Goal: Transaction & Acquisition: Purchase product/service

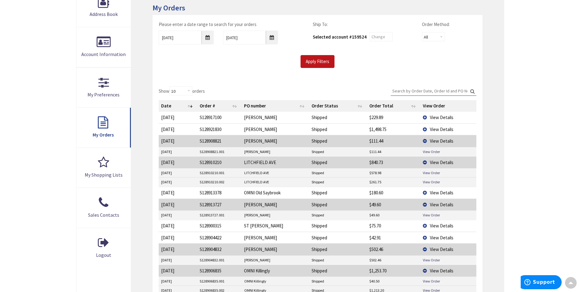
scroll to position [92, 0]
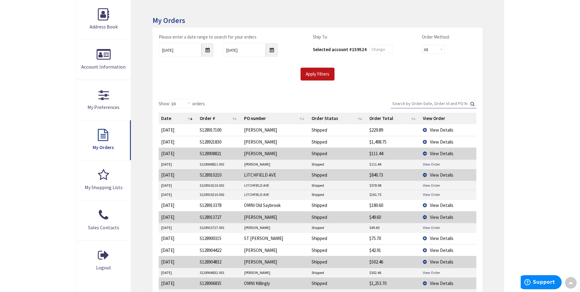
click at [394, 108] on label "Search:" at bounding box center [434, 103] width 86 height 9
click at [394, 108] on input "Search:" at bounding box center [434, 103] width 86 height 9
click at [397, 105] on input "Search:" at bounding box center [434, 103] width 86 height 9
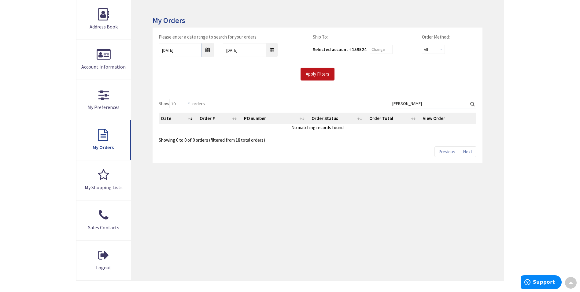
type input "forrest"
click at [209, 52] on input "9/29/2025" at bounding box center [186, 50] width 55 height 14
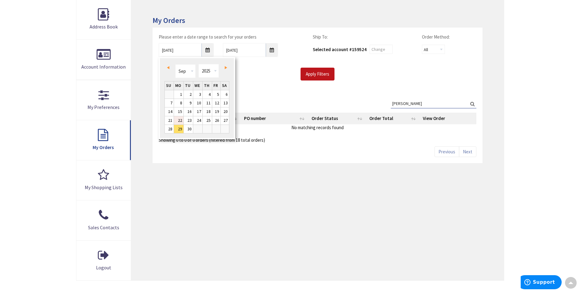
click at [180, 119] on link "22" at bounding box center [178, 120] width 9 height 8
type input "09/22/2025"
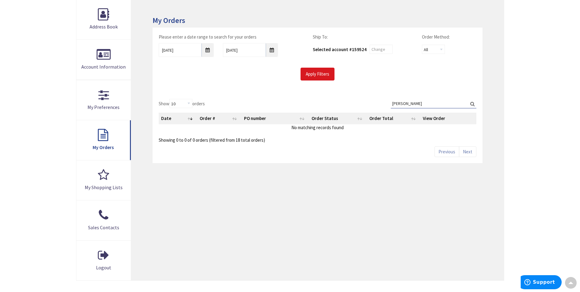
drag, startPoint x: 333, startPoint y: 66, endPoint x: 328, endPoint y: 70, distance: 6.5
click at [332, 66] on div "Please enter a date range to search for your orders 09/22/2025 10/6/2025 Ship T…" at bounding box center [317, 57] width 327 height 47
drag, startPoint x: 326, startPoint y: 72, endPoint x: 376, endPoint y: 94, distance: 53.8
click at [329, 74] on input "Apply Filters" at bounding box center [318, 74] width 34 height 13
click at [398, 102] on input "Search:" at bounding box center [434, 103] width 86 height 9
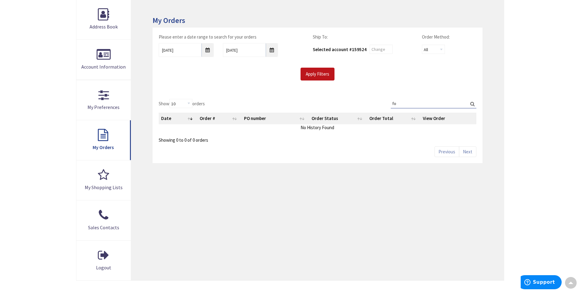
type input "f"
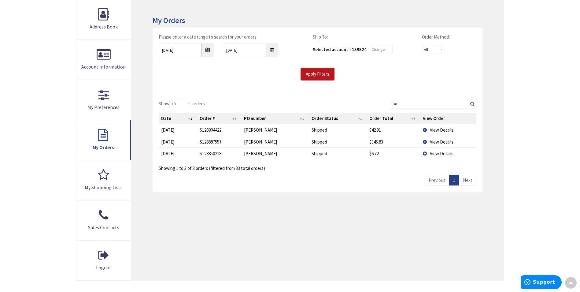
type input "for"
click at [429, 151] on td "View Details" at bounding box center [449, 153] width 56 height 12
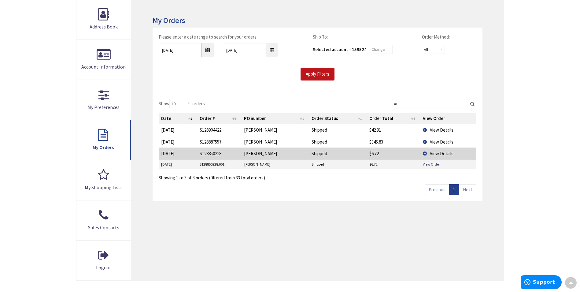
click at [422, 167] on td "View Order" at bounding box center [449, 164] width 56 height 9
click at [431, 163] on link "View Order" at bounding box center [431, 163] width 17 height 5
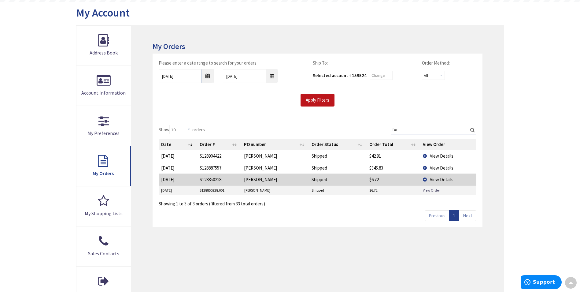
scroll to position [0, 0]
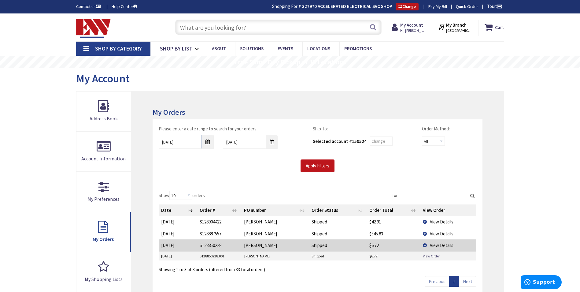
drag, startPoint x: 491, startPoint y: 125, endPoint x: 506, endPoint y: 119, distance: 16.8
click at [492, 124] on div "My Orders Please enter a date range to search for your orders 09/22/2025 10/6/2…" at bounding box center [317, 231] width 373 height 281
click at [410, 28] on strong "My Account" at bounding box center [411, 25] width 23 height 6
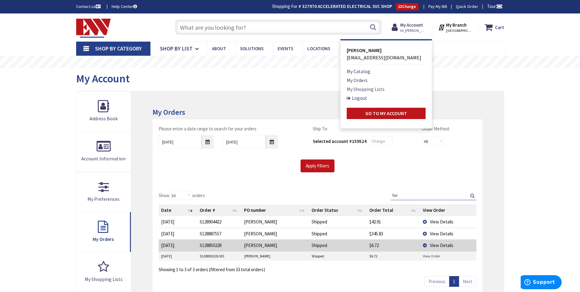
click at [363, 88] on link "My Shopping Lists" at bounding box center [366, 88] width 38 height 7
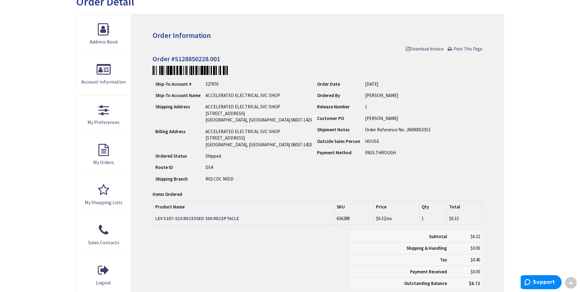
scroll to position [1, 0]
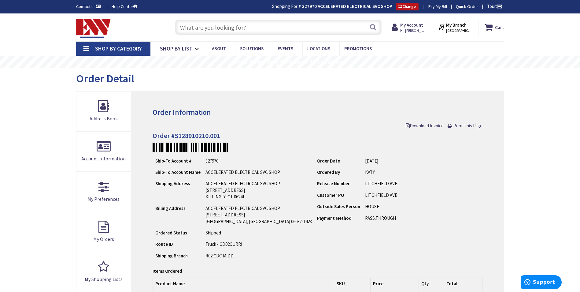
click at [241, 22] on input "text" at bounding box center [278, 27] width 206 height 15
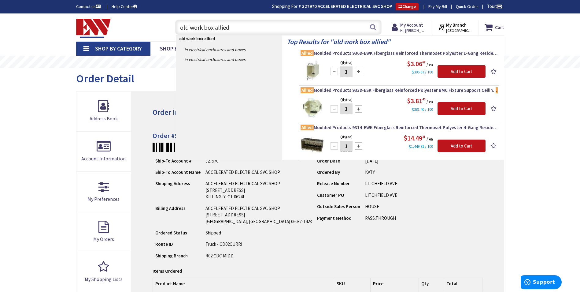
drag, startPoint x: 250, startPoint y: 28, endPoint x: 41, endPoint y: 58, distance: 210.7
click at [41, 58] on div "Skip to Content Toggle Nav old work box allied old work box allied Search Cart …" at bounding box center [290, 283] width 580 height 540
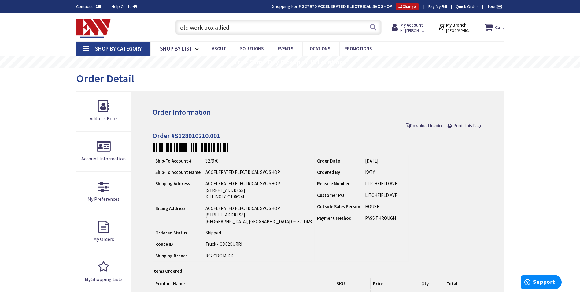
type input "l"
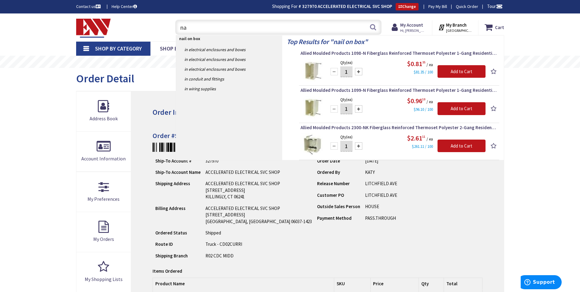
type input "n"
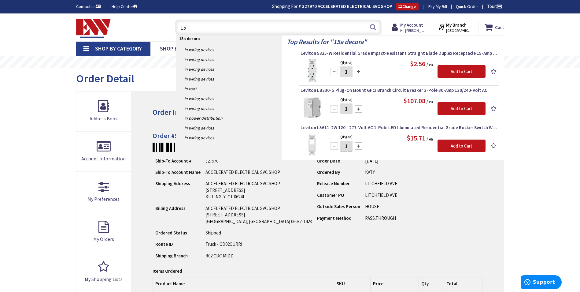
type input "1"
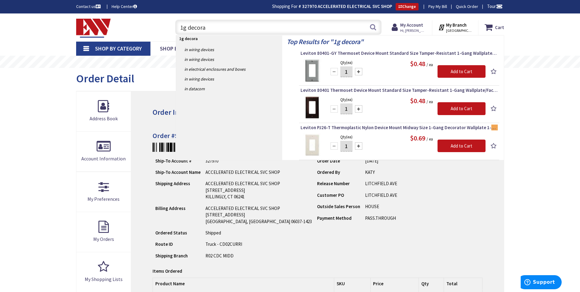
type input "1g decora"
click at [534, 145] on div "Skip to Content Toggle Nav 1g decora 1g decora Search Cart My Cart Close You ha…" at bounding box center [290, 283] width 580 height 540
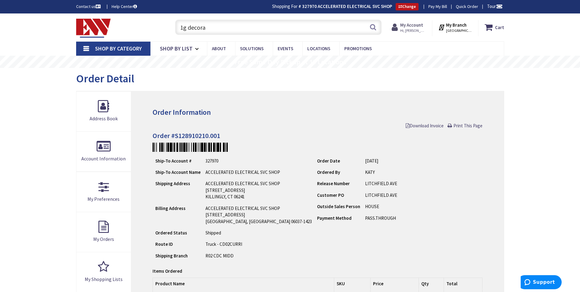
click at [411, 25] on strong "My Account" at bounding box center [411, 25] width 23 height 6
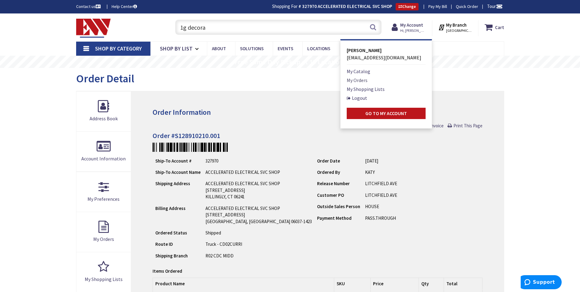
click at [366, 81] on link "My Orders" at bounding box center [357, 79] width 21 height 7
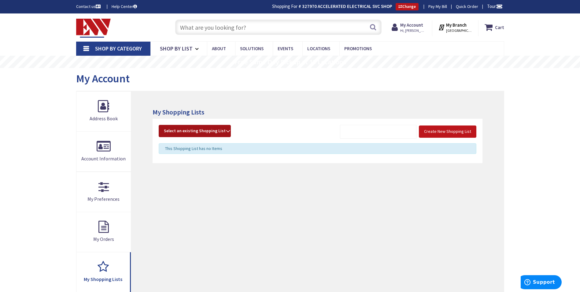
click at [174, 129] on span "Select an existing Shopping List" at bounding box center [195, 131] width 62 height 6
click at [194, 156] on link "200 AMP Service Upgrade" at bounding box center [195, 158] width 72 height 14
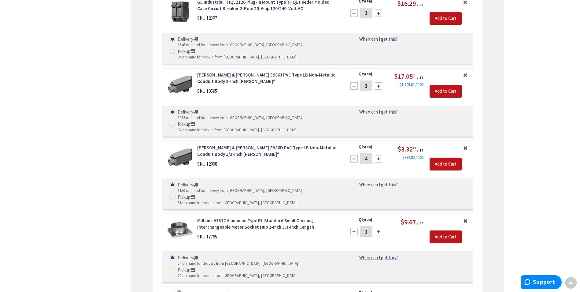
scroll to position [977, 0]
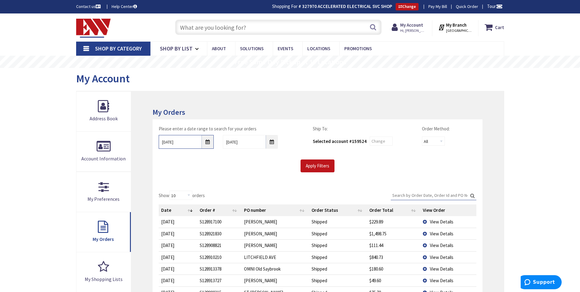
click at [208, 143] on input "[DATE]" at bounding box center [186, 142] width 55 height 14
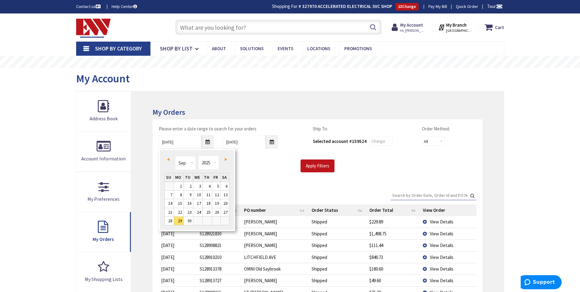
click at [169, 159] on span "Prev" at bounding box center [168, 159] width 2 height 3
click at [216, 185] on link "1" at bounding box center [216, 186] width 8 height 8
type input "08/01/2025"
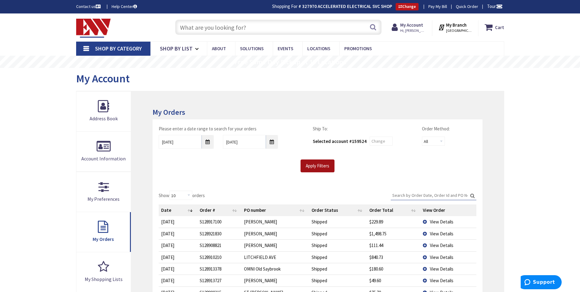
click at [320, 169] on input "Apply Filters" at bounding box center [318, 165] width 34 height 13
click at [401, 195] on input "Search:" at bounding box center [434, 195] width 86 height 9
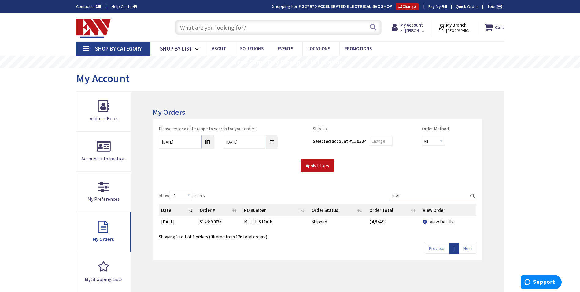
type input "met"
click at [438, 221] on span "View Details" at bounding box center [442, 222] width 24 height 6
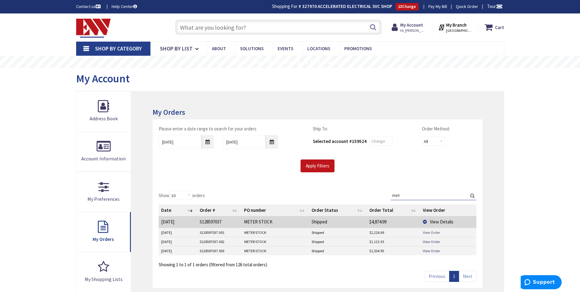
click at [436, 234] on link "View Order" at bounding box center [431, 232] width 17 height 5
click at [428, 239] on link "View Order" at bounding box center [431, 241] width 17 height 5
click at [433, 253] on link "View Order" at bounding box center [431, 250] width 17 height 5
click at [241, 31] on input "text" at bounding box center [278, 27] width 206 height 15
paste input "ARP00006CH2CS"
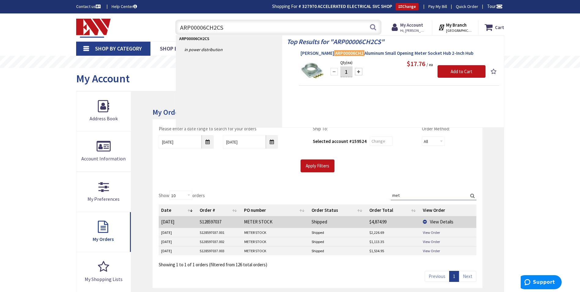
type input "ARP00006CH2CS"
click at [360, 56] on span "Eaton ARP00006CH2 Aluminum Small Opening Meter Socket Hub 2-Inch Hub" at bounding box center [399, 53] width 197 height 6
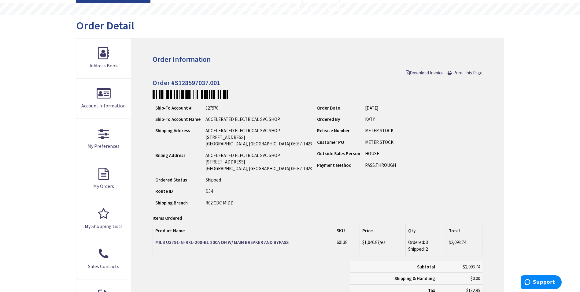
scroll to position [122, 0]
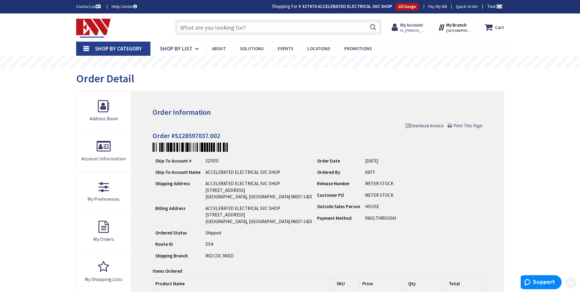
click at [254, 25] on input "text" at bounding box center [278, 27] width 206 height 15
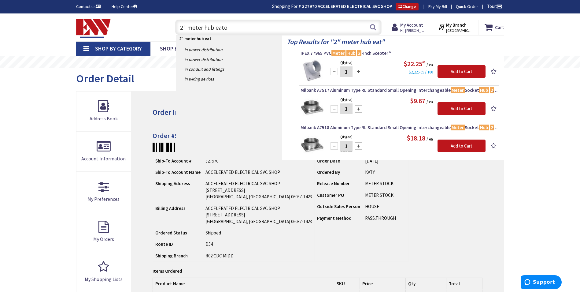
type input "2" meter hub [PERSON_NAME]"
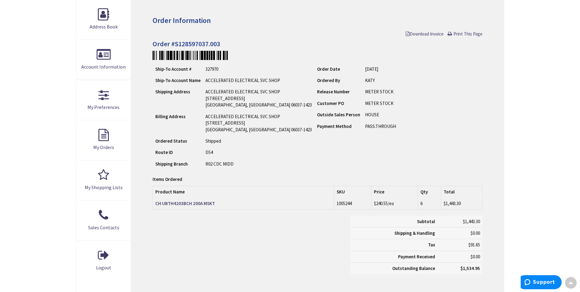
scroll to position [93, 0]
click at [195, 203] on strong "CH UBTH4203BCH 200A MSKT" at bounding box center [185, 202] width 60 height 6
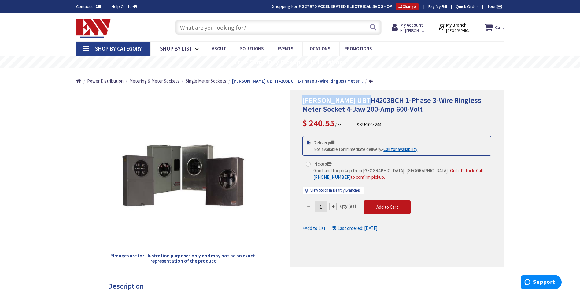
drag, startPoint x: 369, startPoint y: 102, endPoint x: 302, endPoint y: 98, distance: 67.1
click at [302, 98] on div "Eaton UBTH4203BCH 1-Phase 3-Wire Ringless Meter Socket 4-Jaw 200-Amp 600-Volt $…" at bounding box center [397, 178] width 214 height 177
copy span "Eaton UBTH4203BCH"
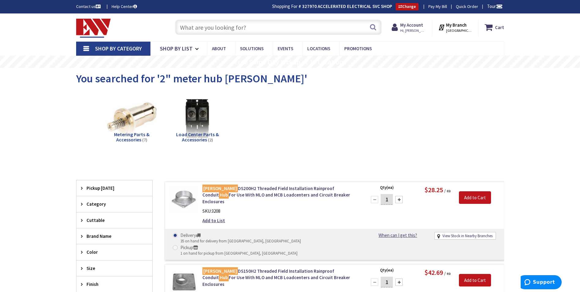
click at [248, 26] on input "text" at bounding box center [278, 27] width 206 height 15
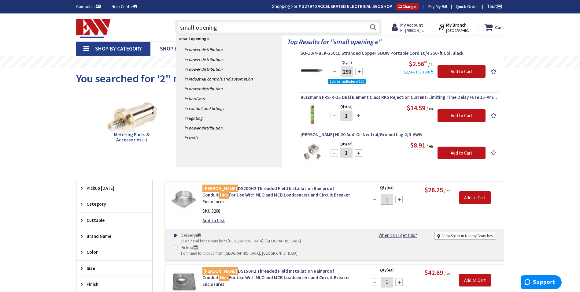
type input "small opening"
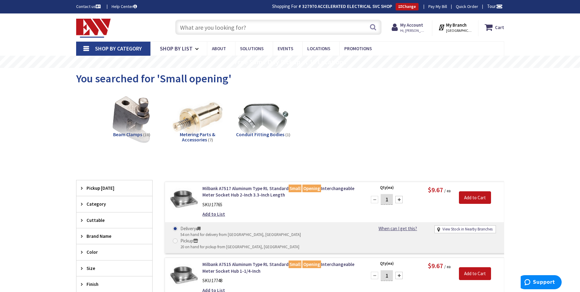
click at [237, 30] on input "text" at bounding box center [278, 27] width 206 height 15
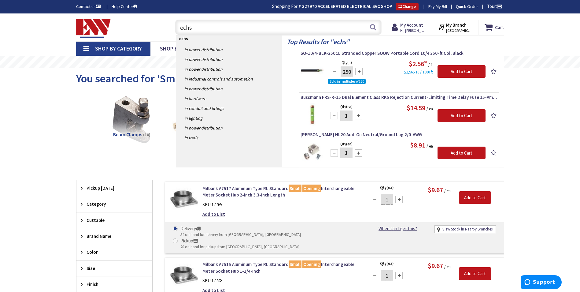
drag, startPoint x: 236, startPoint y: 30, endPoint x: 109, endPoint y: 39, distance: 126.6
type input "ds200"
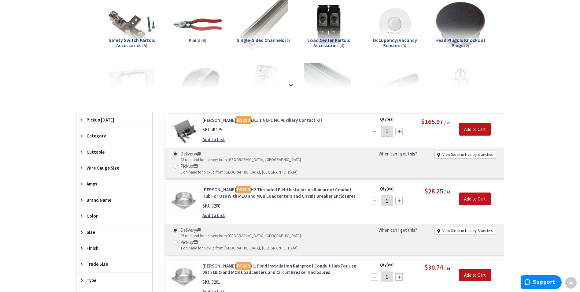
scroll to position [93, 0]
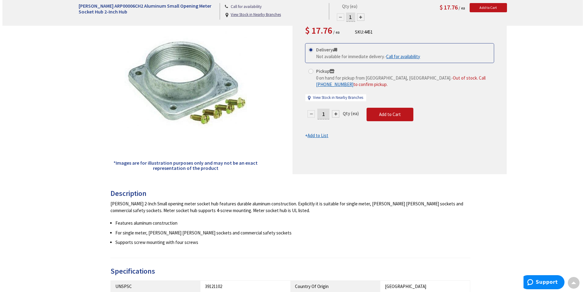
scroll to position [31, 0]
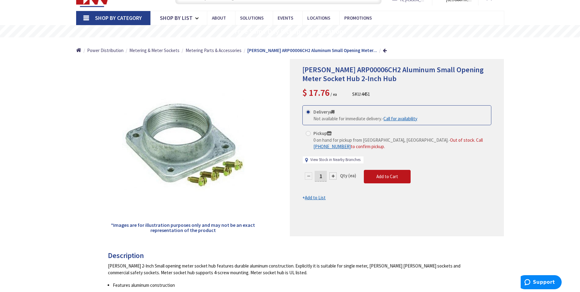
click at [329, 159] on link "View Stock in Nearby Branches" at bounding box center [335, 160] width 50 height 6
select select "data-availability"
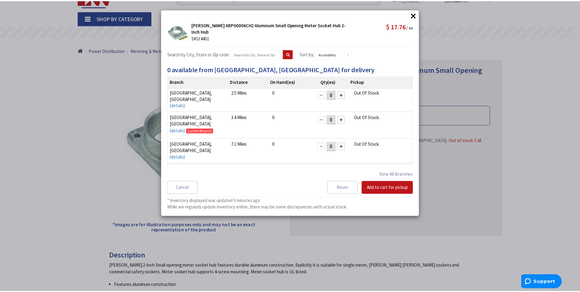
scroll to position [0, 0]
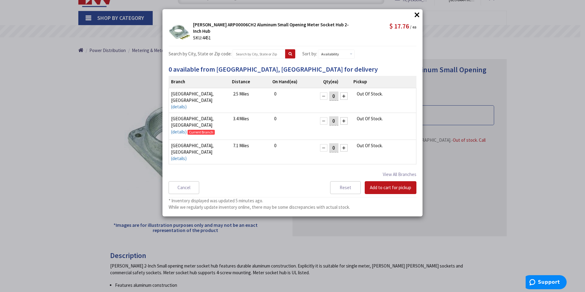
click at [414, 14] on button "×" at bounding box center [416, 14] width 9 height 9
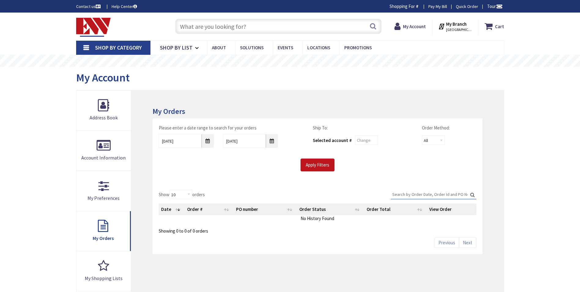
click at [218, 27] on input "text" at bounding box center [278, 26] width 206 height 15
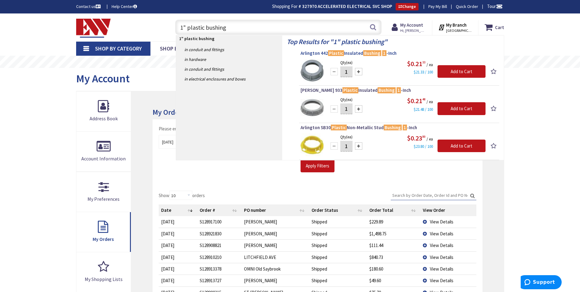
type input "1" plastic bushing"
click at [343, 56] on span "Arlington 442 Plastic Insulated Bushing 1 -Inch" at bounding box center [399, 53] width 197 height 6
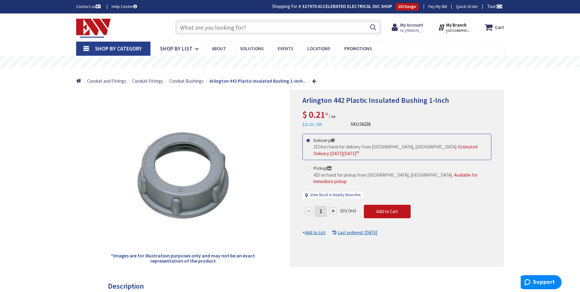
click at [284, 24] on input "text" at bounding box center [278, 27] width 206 height 15
type input "x"
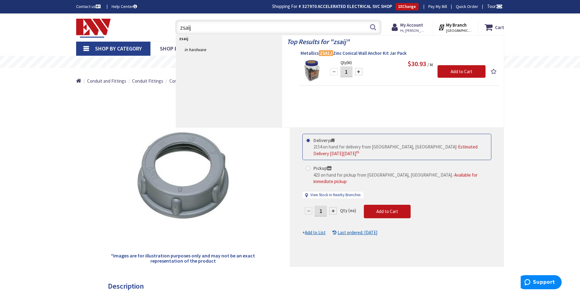
type input "zsaij"
click at [352, 57] on link "Metallics ZSA1J Zinc Conical Wall Anchor Kit Jar Pack" at bounding box center [399, 53] width 197 height 7
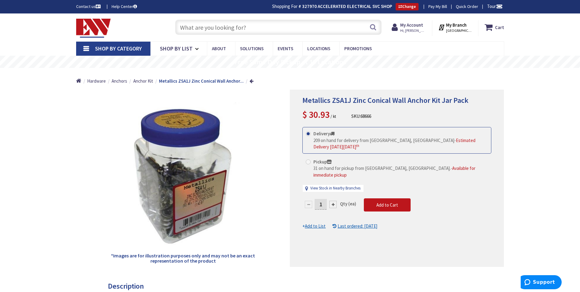
drag, startPoint x: 313, startPoint y: 20, endPoint x: 309, endPoint y: 27, distance: 7.7
click at [310, 24] on input "text" at bounding box center [278, 27] width 206 height 15
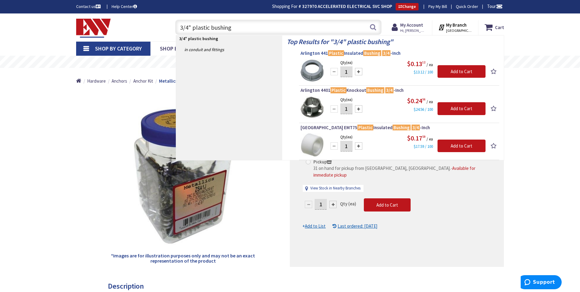
type input "3/4" plastic bushing"
click at [324, 55] on span "Arlington 441 Plastic Insulated Bushing 3/4 -Inch" at bounding box center [399, 53] width 197 height 6
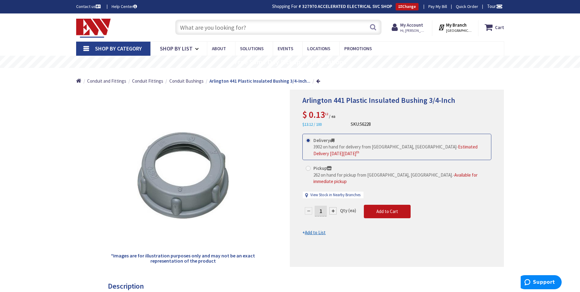
click at [289, 32] on input "text" at bounding box center [278, 27] width 206 height 15
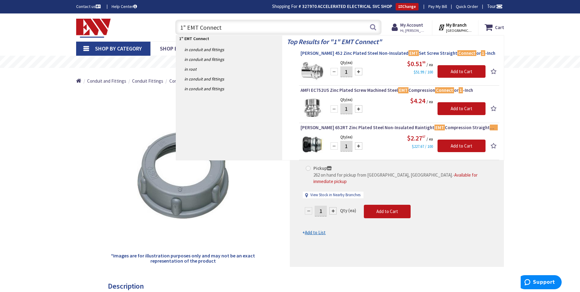
type input "1" EMT Connect"
click at [360, 53] on span "[PERSON_NAME] 452 Zinc Plated Steel Non-Insulated EMT Set Screw Straight Connec…" at bounding box center [399, 53] width 197 height 6
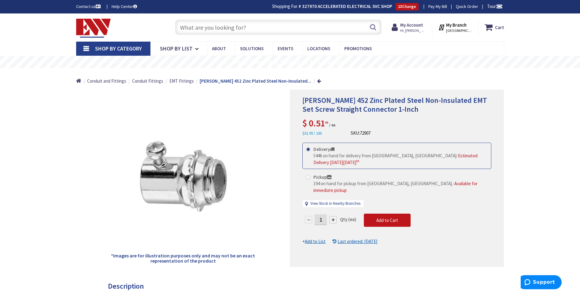
click at [233, 26] on input "text" at bounding box center [278, 27] width 206 height 15
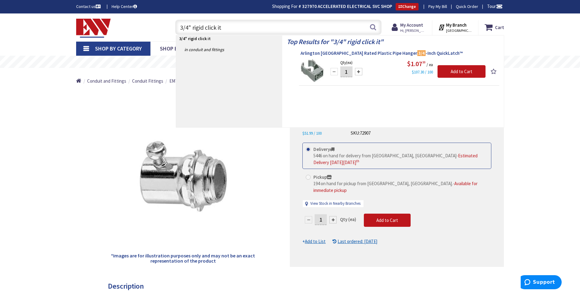
type input "3/4" rigid click it"
click at [312, 51] on span "Arlington [GEOGRAPHIC_DATA] Rated Plastic Pipe Hanger 3/4 -Inch QuickLatch™" at bounding box center [399, 53] width 197 height 6
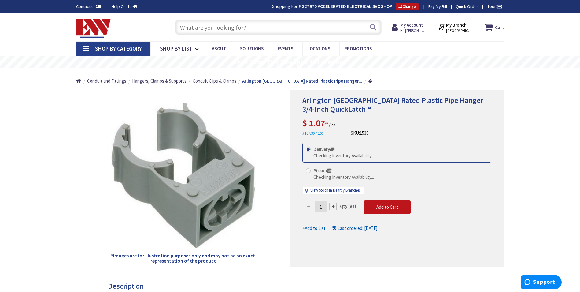
drag, startPoint x: 255, startPoint y: 11, endPoint x: 254, endPoint y: 24, distance: 13.2
click at [255, 12] on div "Contact us Help Center Shopping For # 327970 ACCELERATED ELECTRICAL SVC SHOP Ch…" at bounding box center [290, 6] width 580 height 13
click at [254, 24] on input "text" at bounding box center [278, 27] width 206 height 15
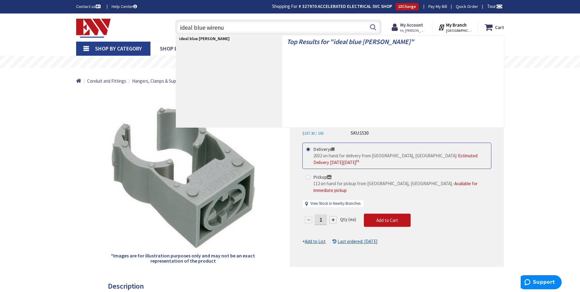
type input "ideal blue wirenut"
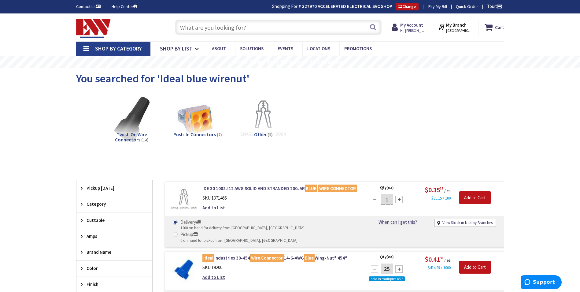
click at [232, 28] on input "text" at bounding box center [278, 27] width 206 height 15
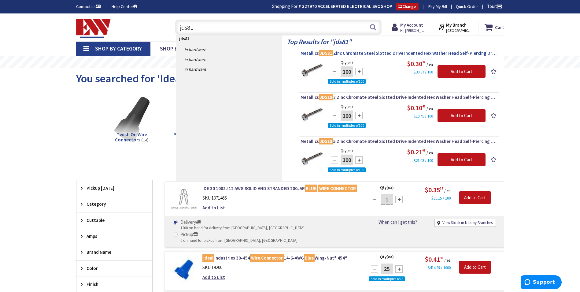
type input "jds81"
click at [355, 55] on span "Metallics JDS81 Zinc Chromate Steel Slotted Drive Indented Hex Washer Head Self…" at bounding box center [399, 53] width 197 height 6
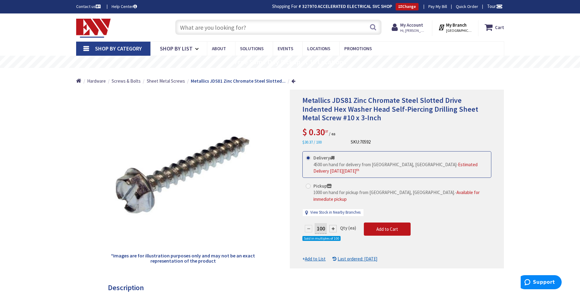
click at [300, 30] on input "text" at bounding box center [278, 27] width 206 height 15
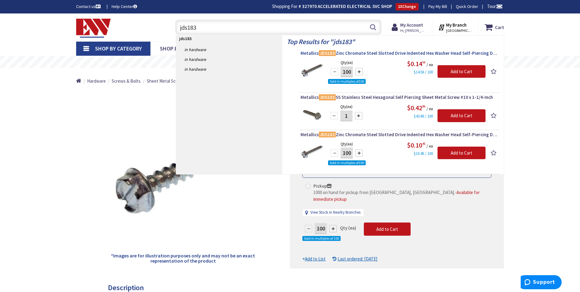
type input "jds183"
click at [312, 52] on span "Metallics JDS183 Zinc Chromate Steel Slotted Drive Indented Hex Washer Head Sel…" at bounding box center [399, 53] width 197 height 6
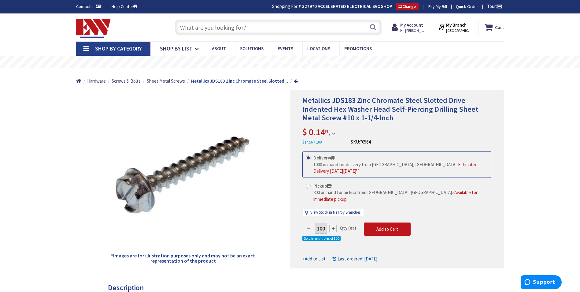
click at [276, 32] on input "text" at bounding box center [278, 27] width 206 height 15
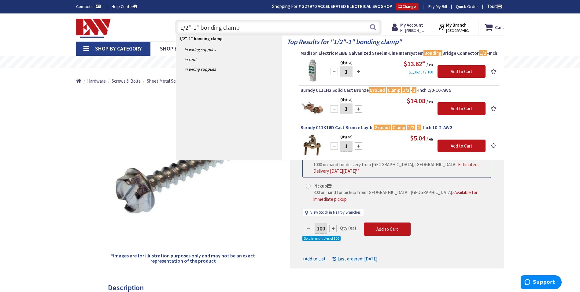
type input "1/2"-1" bonding clamp"
click at [397, 128] on mark "Clamp" at bounding box center [399, 128] width 14 height 8
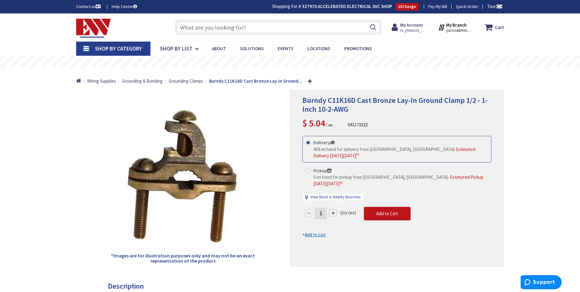
click at [277, 27] on input "text" at bounding box center [278, 27] width 206 height 15
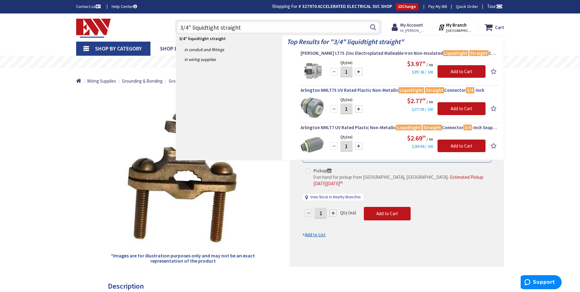
type input "3/4" liquidtight straight"
click at [361, 91] on span "Arlington NMLT75 UV Rated Plastic Non-Metallic Liquidtight Straight Connector 3…" at bounding box center [399, 90] width 197 height 6
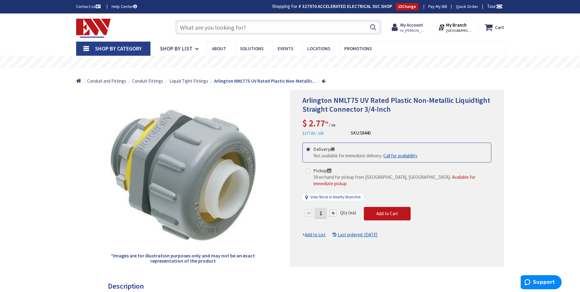
drag, startPoint x: 348, startPoint y: 27, endPoint x: 345, endPoint y: 28, distance: 3.1
click at [346, 28] on input "text" at bounding box center [278, 27] width 206 height 15
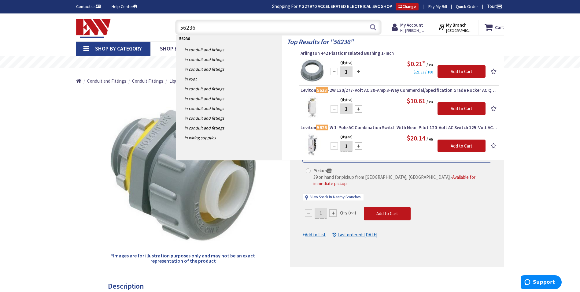
type input "56236"
click at [349, 70] on input "1" at bounding box center [346, 71] width 12 height 11
type input "10"
click at [452, 69] on input "Add to Cart" at bounding box center [462, 71] width 48 height 13
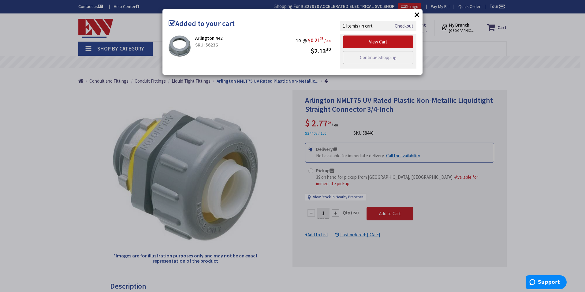
click at [447, 79] on div "× Added to your cart Arlington 442 SKU: 56236 10 @ $0.21 33 / ea $2.13 30" at bounding box center [292, 146] width 585 height 292
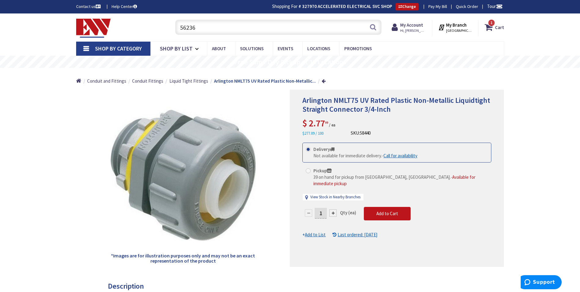
click at [268, 31] on input "56236" at bounding box center [278, 27] width 206 height 15
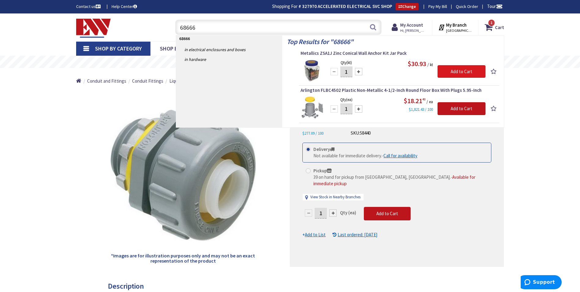
type input "68666"
click at [441, 72] on input "Add to Cart" at bounding box center [462, 71] width 48 height 13
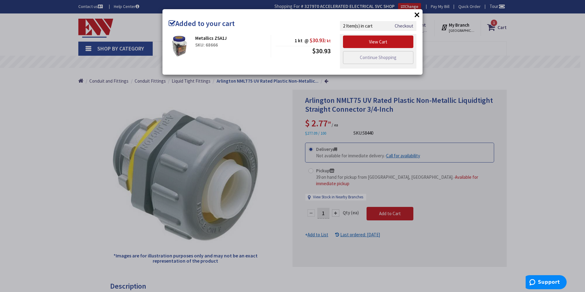
click at [264, 106] on div "× Added to your cart Metallics ZSA1J SKU: 68666 1 kt @ $30.93 / kt $30.93" at bounding box center [292, 146] width 585 height 292
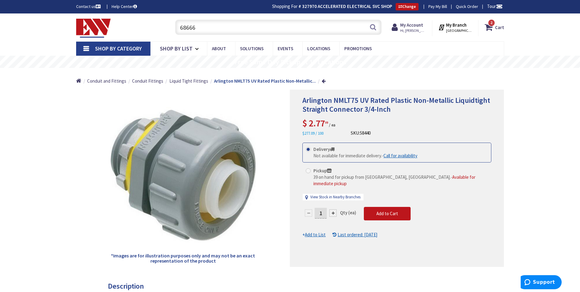
click at [208, 25] on input "68666" at bounding box center [278, 27] width 206 height 15
click at [208, 26] on input "68666" at bounding box center [278, 27] width 206 height 15
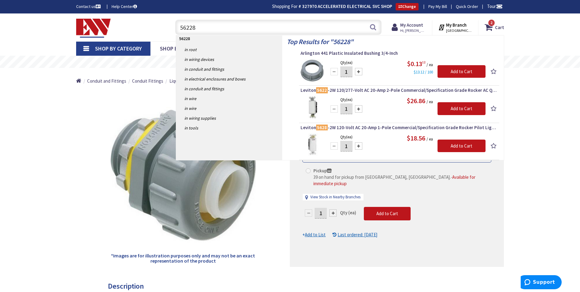
type input "56228"
click at [349, 70] on input "1" at bounding box center [346, 71] width 12 height 11
type input "12"
click at [447, 71] on input "Add to Cart" at bounding box center [462, 71] width 48 height 13
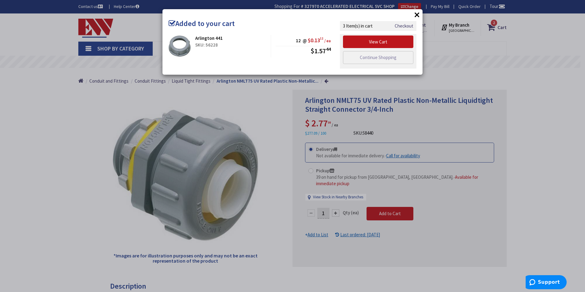
click at [268, 100] on div "× Added to your cart Arlington 441 SKU: 56228 12 @ $0.13 12 / ea $1.57 44" at bounding box center [292, 146] width 585 height 292
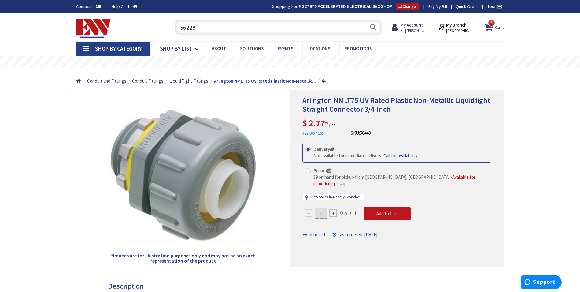
click at [229, 33] on input "56228" at bounding box center [278, 27] width 206 height 15
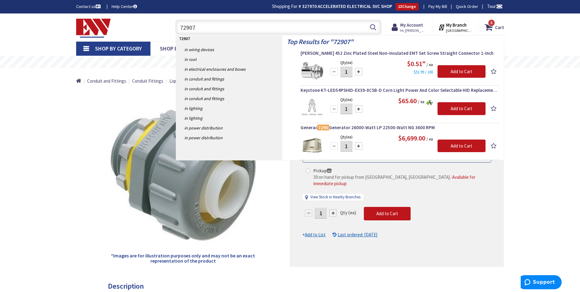
type input "72907"
click at [349, 73] on input "1" at bounding box center [346, 71] width 12 height 11
type input "10"
click at [439, 76] on input "Add to Cart" at bounding box center [462, 71] width 48 height 13
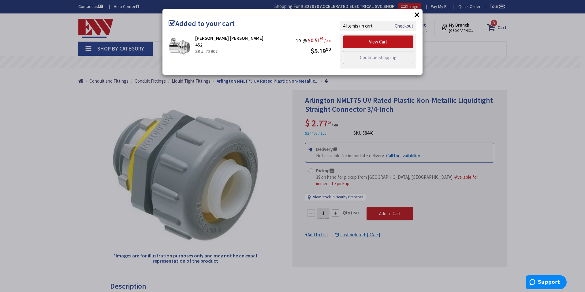
drag, startPoint x: 415, startPoint y: 83, endPoint x: 348, endPoint y: 65, distance: 69.4
click at [414, 83] on div "× Added to your cart Cooper Crouse-Hinds 452 SKU: 72907 10 @ $0.51 99 / ea $5.1…" at bounding box center [292, 146] width 585 height 292
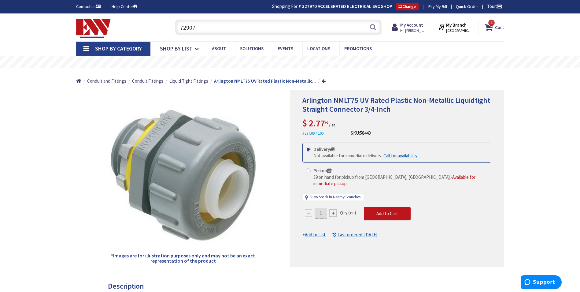
click at [275, 32] on input "72907" at bounding box center [278, 27] width 206 height 15
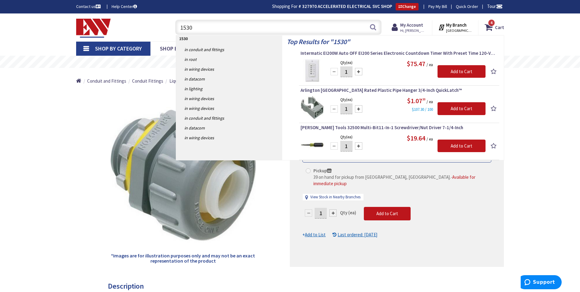
type input "1530"
drag, startPoint x: 349, startPoint y: 110, endPoint x: 345, endPoint y: 111, distance: 3.4
click at [345, 111] on input "1" at bounding box center [346, 108] width 12 height 11
type input "25"
click at [445, 103] on input "Add to Cart" at bounding box center [462, 108] width 48 height 13
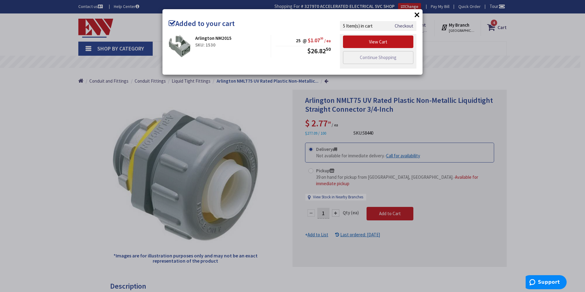
click at [285, 103] on div "× Added to your cart Arlington NM2015 SKU: 1530 25 @ $1.07 30 / ea $26.82 50" at bounding box center [292, 146] width 585 height 292
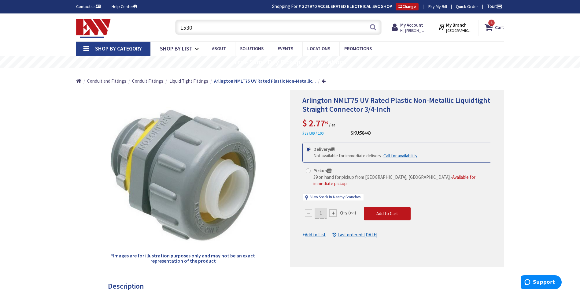
click at [252, 32] on input "1530" at bounding box center [278, 27] width 206 height 15
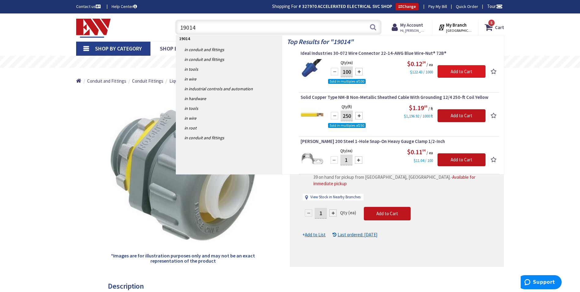
type input "19014"
click at [449, 74] on input "Add to Cart" at bounding box center [462, 71] width 48 height 13
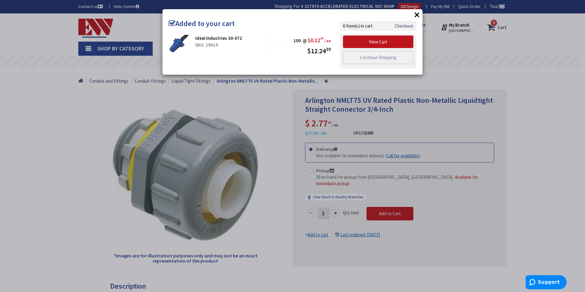
click at [290, 104] on div "× Added to your cart Ideal Industries 30-072 SKU: 19014 100 @ $0.12 24 / ea $12…" at bounding box center [292, 146] width 585 height 292
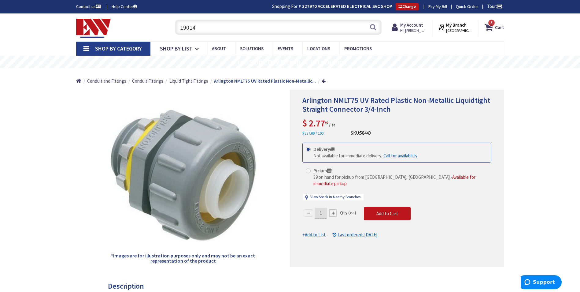
click at [228, 34] on input "19014" at bounding box center [278, 27] width 206 height 15
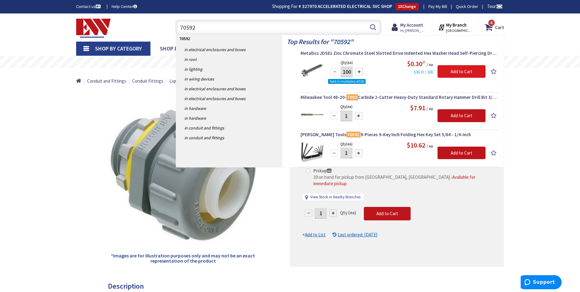
type input "70592"
click at [465, 74] on input "Add to Cart" at bounding box center [462, 71] width 48 height 13
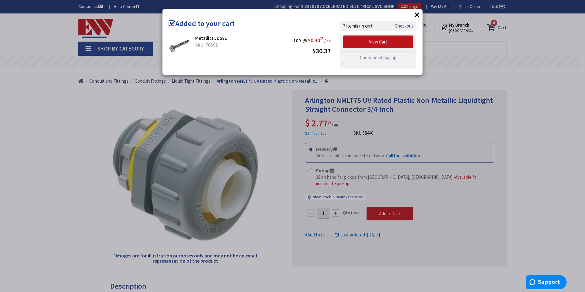
click at [287, 95] on div "× Added to your cart Metallics JDS81 SKU: 70592 100 @ $0.30 37 / ea $30.37" at bounding box center [292, 146] width 585 height 292
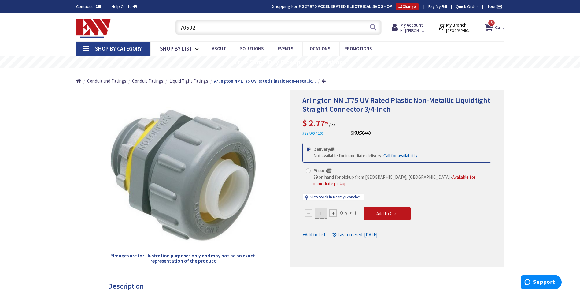
click at [242, 28] on input "70592" at bounding box center [278, 27] width 206 height 15
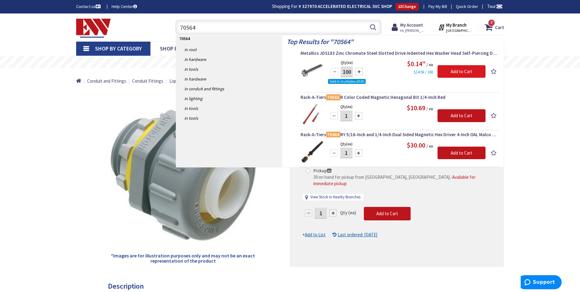
type input "70564"
click at [441, 71] on input "Add to Cart" at bounding box center [462, 71] width 48 height 13
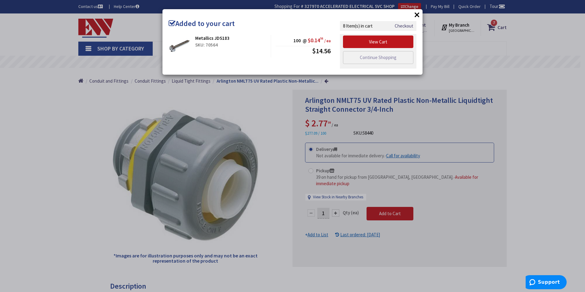
click at [285, 92] on div "× Added to your cart Metallics JDS183 SKU: 70564 100 @ $0.14 56 / ea $14.56 Che…" at bounding box center [292, 146] width 585 height 292
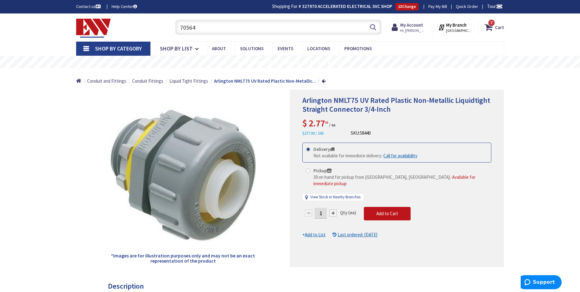
click at [237, 29] on input "70564" at bounding box center [278, 27] width 206 height 15
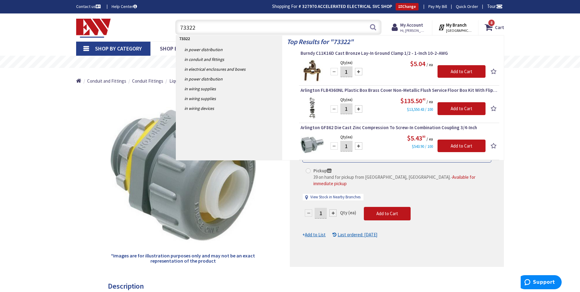
type input "73322"
drag, startPoint x: 346, startPoint y: 72, endPoint x: 352, endPoint y: 73, distance: 5.6
click at [352, 73] on input "1" at bounding box center [346, 71] width 12 height 11
type input "2"
click at [458, 75] on input "Add to Cart" at bounding box center [462, 71] width 48 height 13
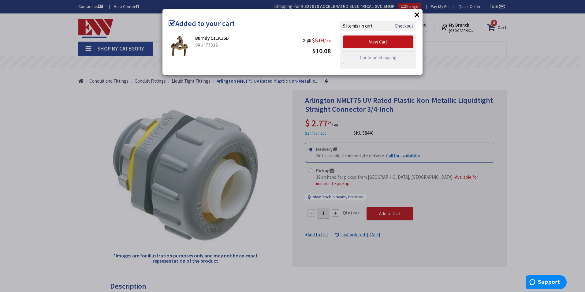
drag, startPoint x: 274, startPoint y: 94, endPoint x: 256, endPoint y: 72, distance: 28.2
click at [274, 94] on div "× Added to your cart Burndy C11K16D SKU: 73322 2 @ $5.04 / ea $10.08" at bounding box center [292, 146] width 585 height 292
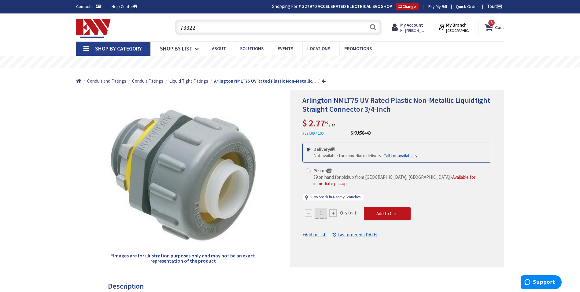
click at [229, 26] on input "73322" at bounding box center [278, 27] width 206 height 15
click at [228, 27] on input "73322" at bounding box center [278, 27] width 206 height 15
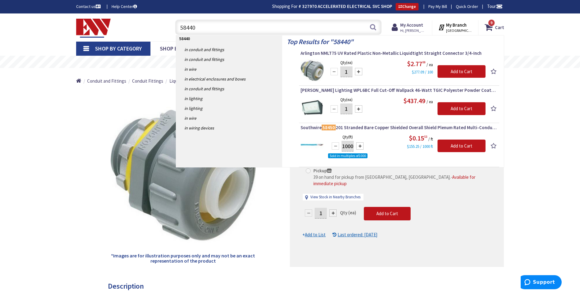
type input "58440"
click at [350, 72] on input "1" at bounding box center [346, 71] width 12 height 11
type input "10"
click at [444, 66] on input "Add to Cart" at bounding box center [462, 71] width 48 height 13
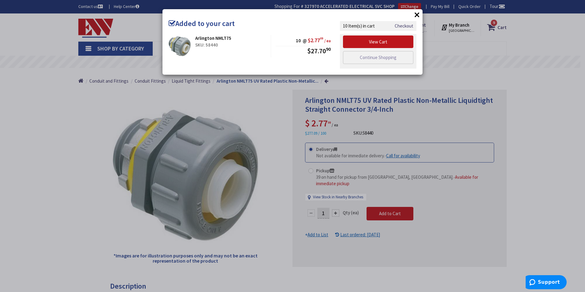
click at [261, 106] on div "× Added to your cart Arlington NMLT75 SKU: 58440 10 @ $2.77 09 / ea $27.70 90" at bounding box center [292, 146] width 585 height 292
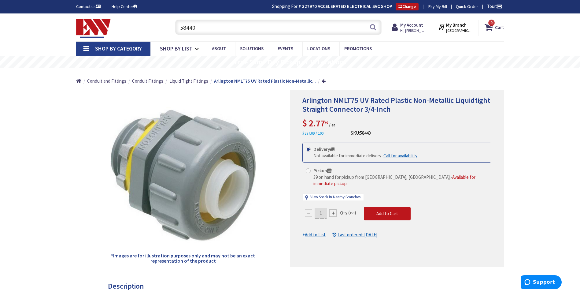
click at [202, 32] on input "58440" at bounding box center [278, 27] width 206 height 15
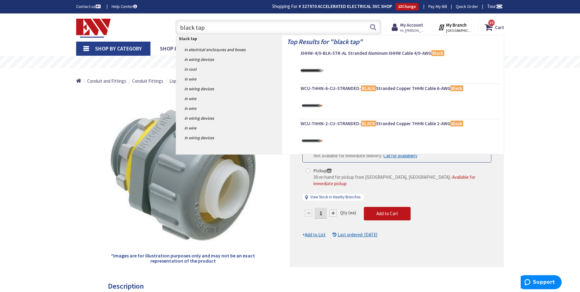
type input "black tape"
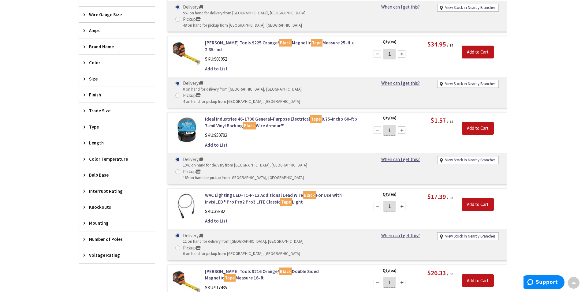
scroll to position [246, 0]
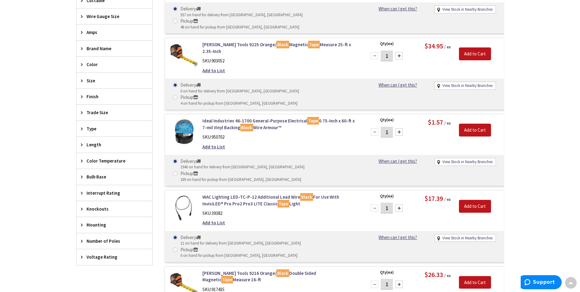
drag, startPoint x: 384, startPoint y: 99, endPoint x: 389, endPoint y: 102, distance: 6.2
click at [389, 127] on input "1" at bounding box center [387, 132] width 12 height 11
type input "5"
click at [466, 124] on input "Add to Cart" at bounding box center [475, 130] width 32 height 13
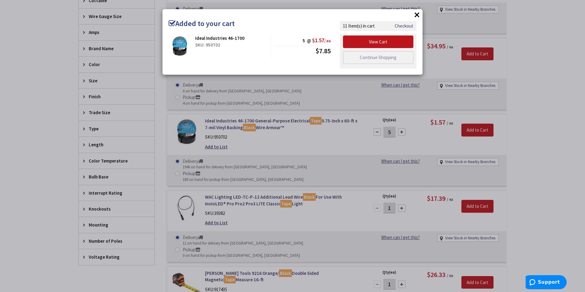
click at [310, 135] on div "× Added to your cart Ideal Industries 46-1700 SKU: 950702 5 @ $1.57 / ea $7.85" at bounding box center [292, 146] width 585 height 292
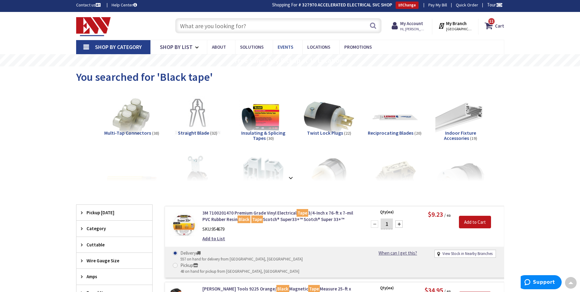
scroll to position [1, 0]
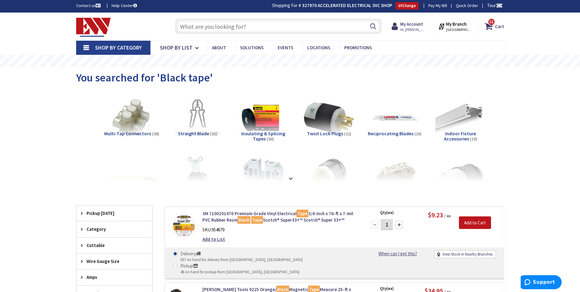
click at [249, 21] on input "text" at bounding box center [278, 26] width 206 height 15
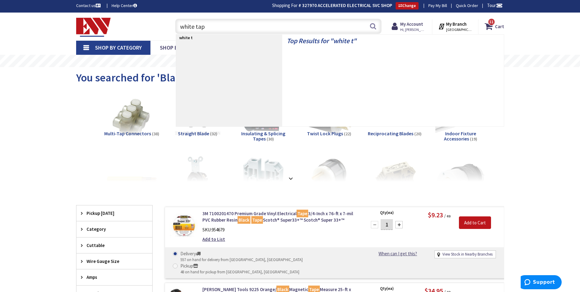
type input "white tape"
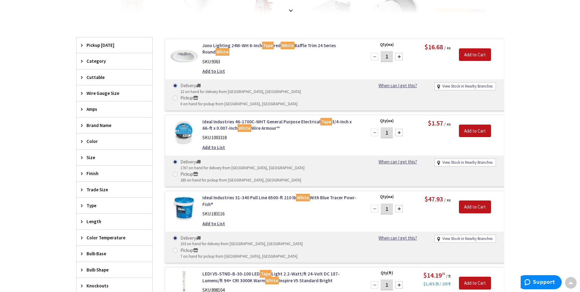
drag, startPoint x: 388, startPoint y: 121, endPoint x: 383, endPoint y: 121, distance: 4.9
click at [383, 127] on input "1" at bounding box center [387, 132] width 12 height 11
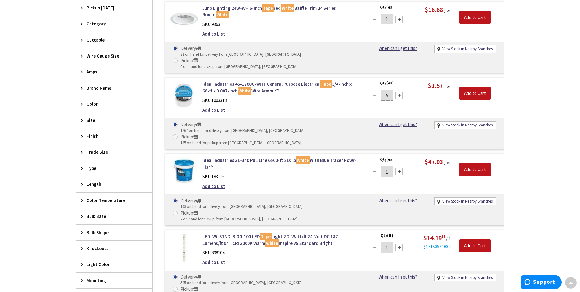
scroll to position [138, 0]
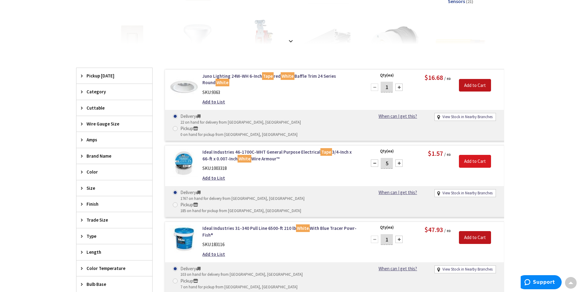
type input "5"
click at [466, 155] on input "Add to Cart" at bounding box center [475, 161] width 32 height 13
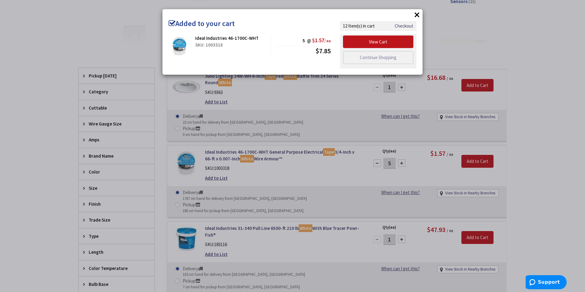
click at [541, 139] on div "× Added to your cart Ideal Industries 46-1700C-WHT SKU: 1003318 5 @ $1.57 / ea …" at bounding box center [292, 146] width 585 height 292
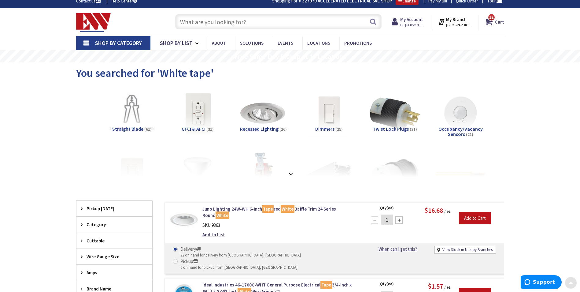
scroll to position [0, 0]
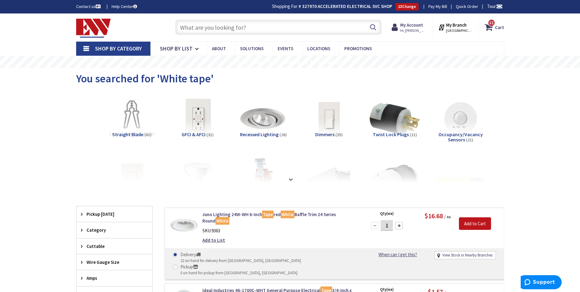
click at [219, 28] on input "text" at bounding box center [278, 27] width 206 height 15
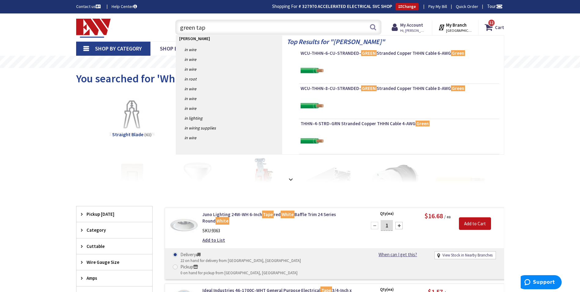
type input "green tape"
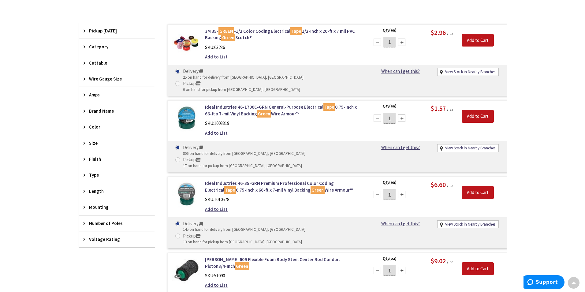
scroll to position [184, 0]
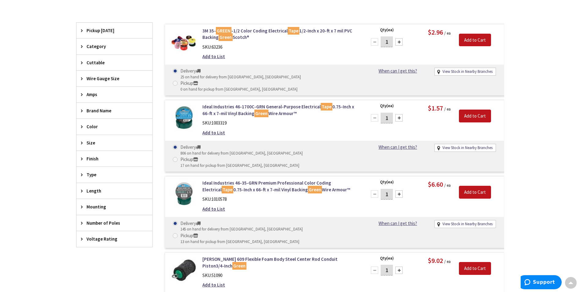
drag, startPoint x: 389, startPoint y: 109, endPoint x: 378, endPoint y: 109, distance: 10.7
click at [378, 112] on div "1" at bounding box center [387, 118] width 37 height 12
type input "2"
click at [475, 109] on input "Add to Cart" at bounding box center [475, 115] width 32 height 13
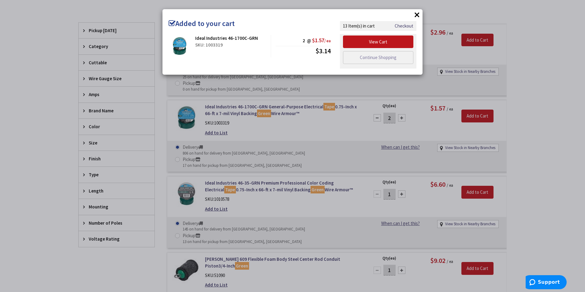
click at [511, 85] on div "× Added to your cart Ideal Industries 46-1700C-GRN SKU: 1003319 2 @ $1.57 / ea …" at bounding box center [292, 146] width 585 height 292
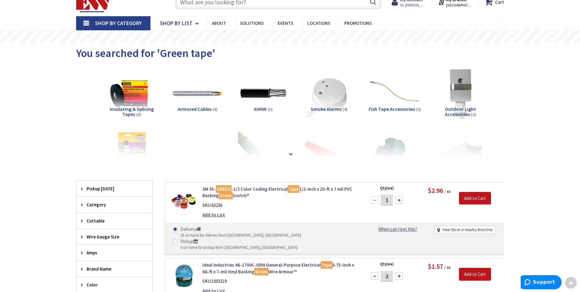
scroll to position [0, 0]
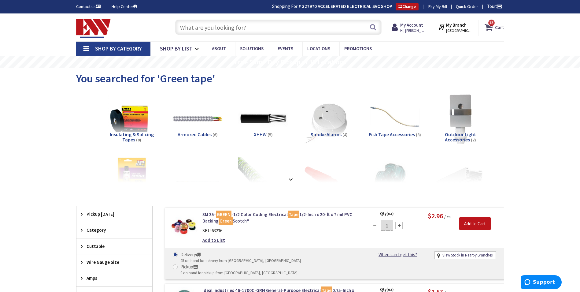
click at [489, 28] on icon at bounding box center [490, 27] width 10 height 11
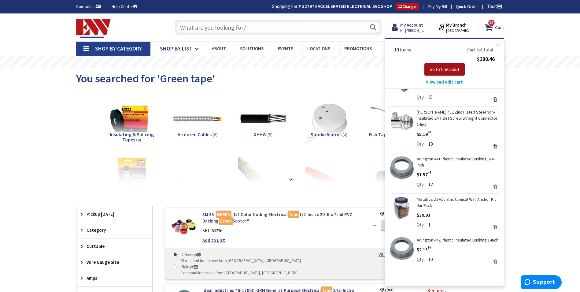
click at [446, 68] on span "Go to Checkout" at bounding box center [445, 69] width 30 height 6
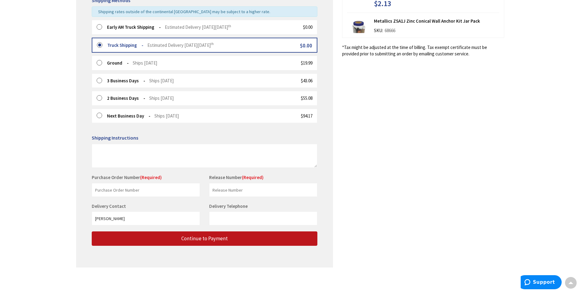
scroll to position [160, 0]
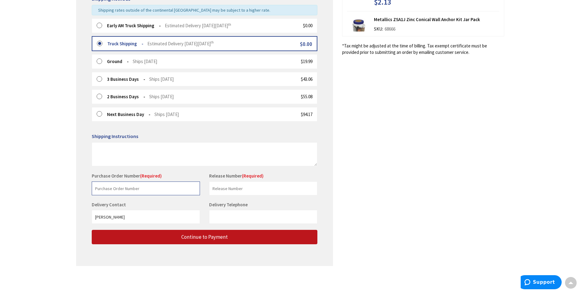
click at [109, 189] on input "text" at bounding box center [146, 188] width 108 height 14
type input "Stock"
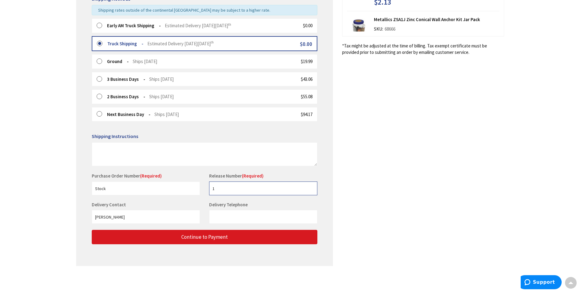
type input "1"
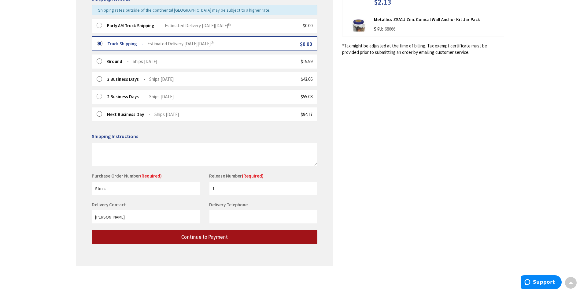
click at [170, 232] on button "Continue to Payment" at bounding box center [205, 237] width 226 height 14
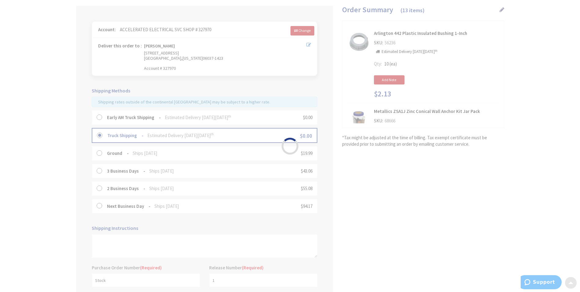
scroll to position [7, 0]
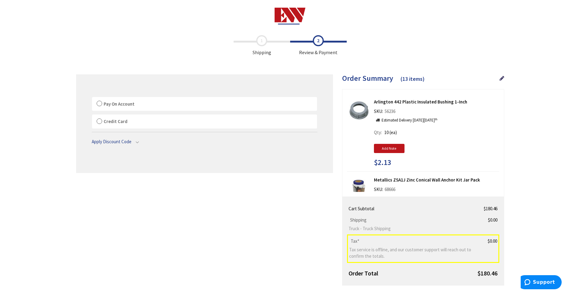
click at [123, 103] on span "Pay On Account" at bounding box center [119, 104] width 31 height 6
click at [99, 103] on label "Pay On Account" at bounding box center [204, 104] width 225 height 14
click at [92, 98] on input "Pay On Account" at bounding box center [92, 98] width 0 height 0
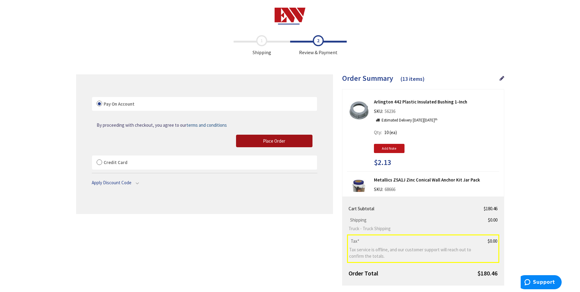
click at [251, 139] on button "Place Order" at bounding box center [274, 141] width 76 height 13
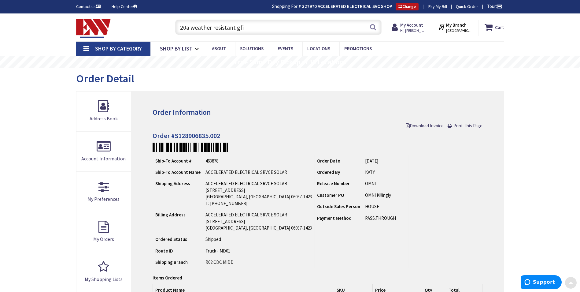
click at [238, 25] on input "20a weather resistant gfi" at bounding box center [278, 27] width 206 height 15
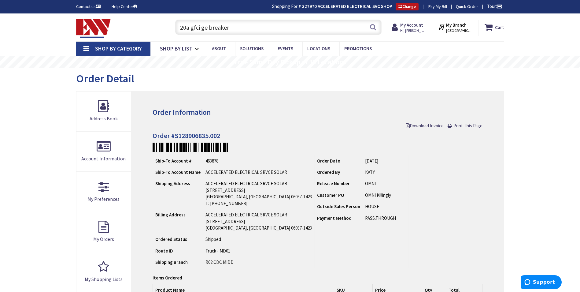
click at [276, 30] on input "20a gfci ge breaker" at bounding box center [278, 27] width 206 height 15
type input "2"
click at [250, 26] on input "text" at bounding box center [278, 27] width 206 height 15
click at [213, 21] on input "text" at bounding box center [278, 27] width 206 height 15
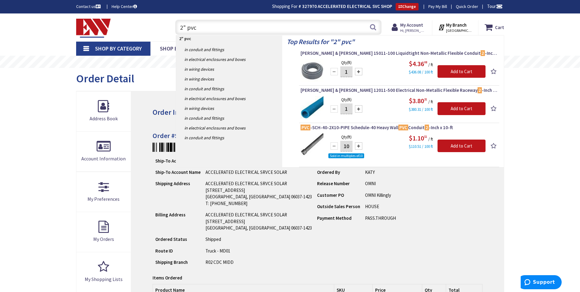
type input "2" pvc"
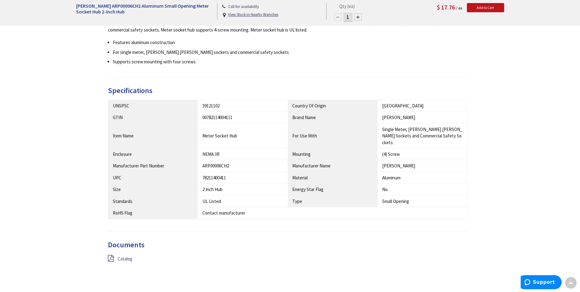
scroll to position [275, 0]
